Goal: Find specific page/section: Find specific page/section

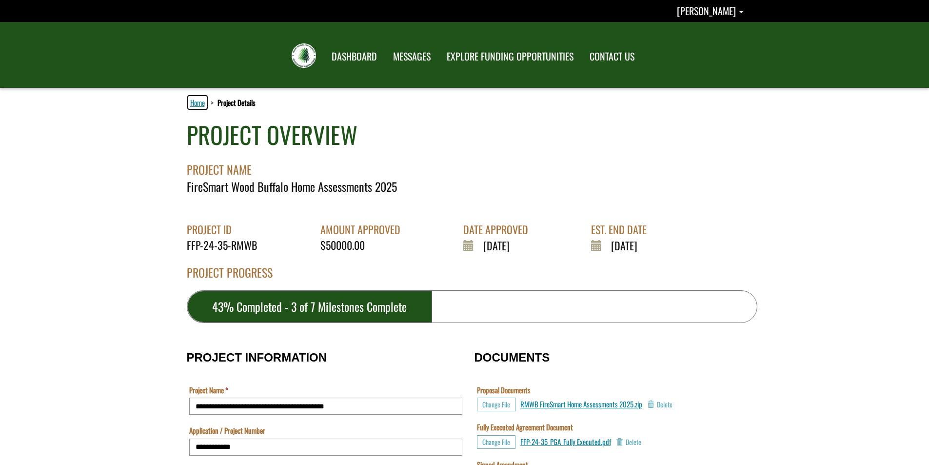
click at [200, 101] on link "Home" at bounding box center [197, 102] width 19 height 13
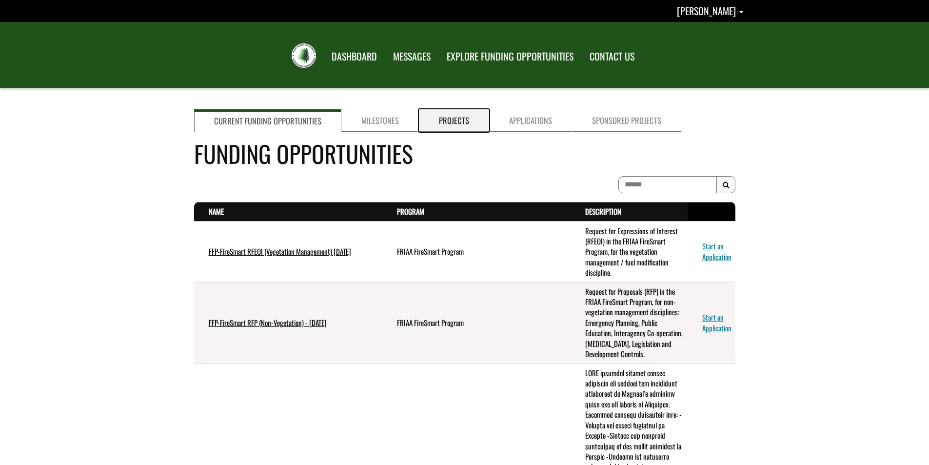
click at [460, 117] on link "Projects" at bounding box center [454, 120] width 70 height 22
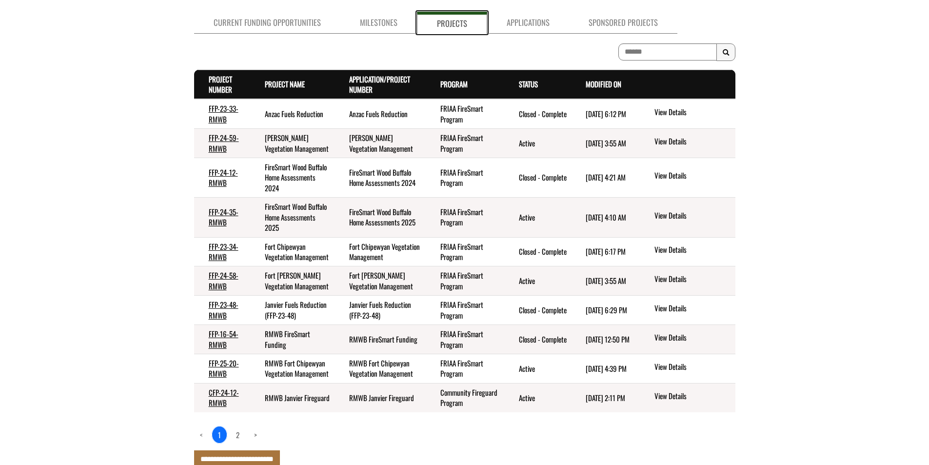
scroll to position [146, 0]
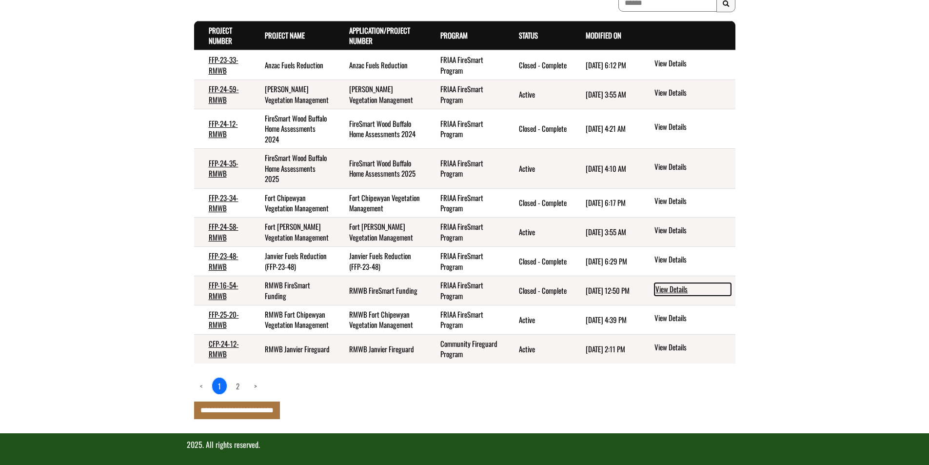
click at [676, 295] on link "View Details" at bounding box center [692, 289] width 77 height 13
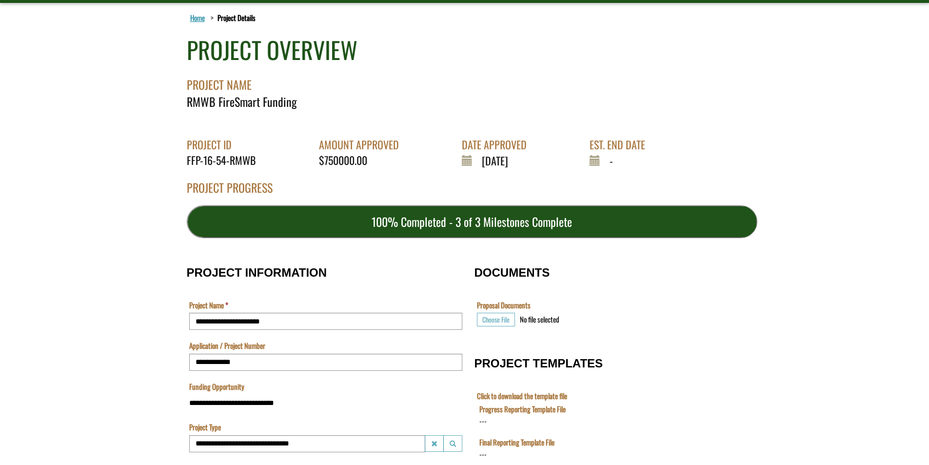
scroll to position [27, 0]
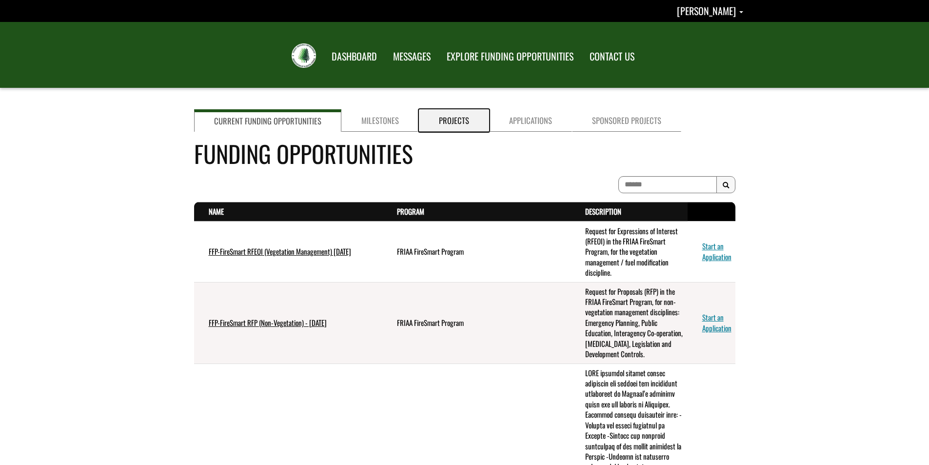
click at [452, 114] on link "Projects" at bounding box center [454, 120] width 70 height 22
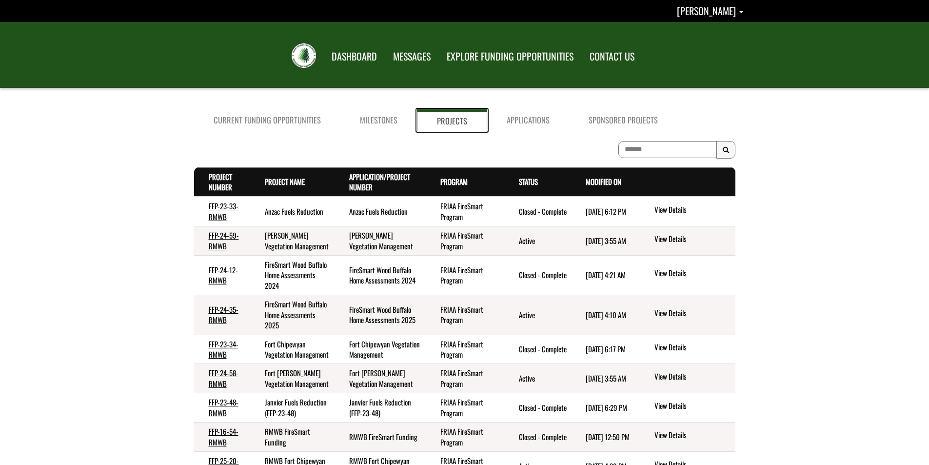
scroll to position [180, 0]
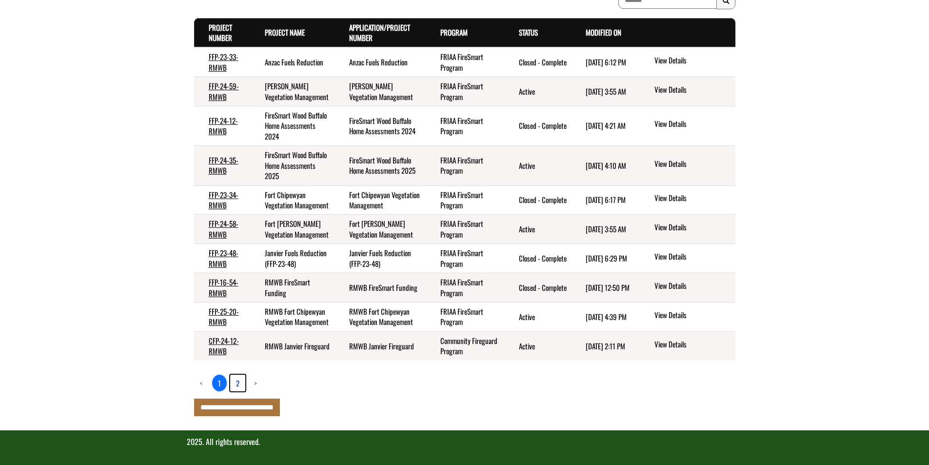
click at [237, 380] on link "2" at bounding box center [237, 382] width 15 height 17
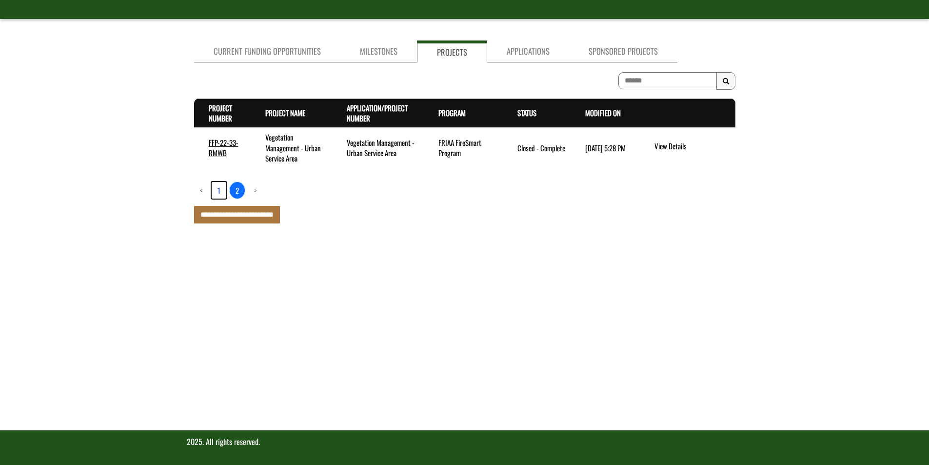
click at [218, 189] on link "1" at bounding box center [219, 190] width 15 height 17
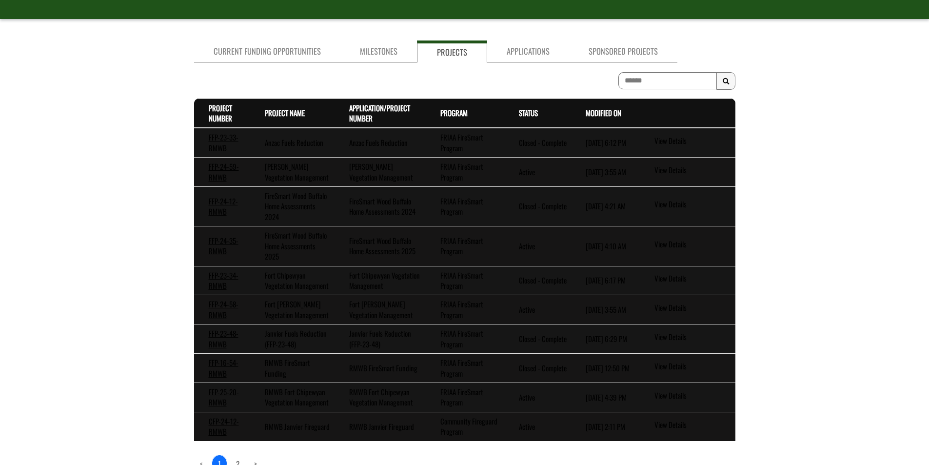
scroll to position [180, 0]
